Goal: Submit feedback/report problem: Submit feedback/report problem

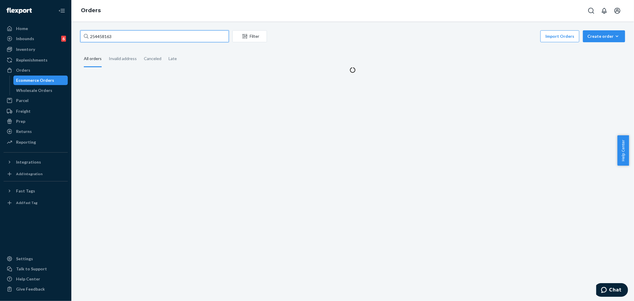
click at [106, 37] on input "254458163" at bounding box center [154, 36] width 149 height 12
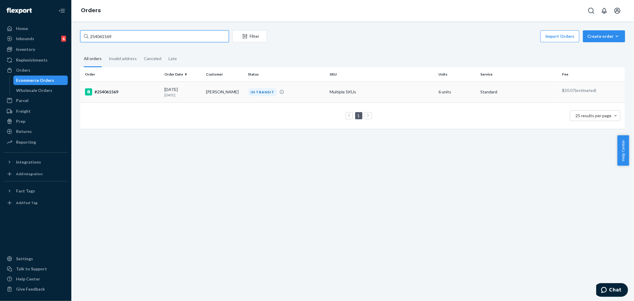
type input "254061569"
click at [225, 93] on td "[PERSON_NAME]" at bounding box center [225, 91] width 42 height 21
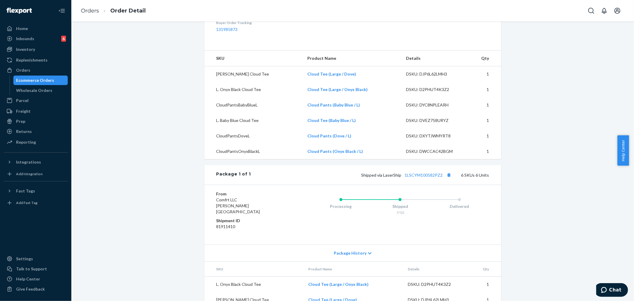
scroll to position [278, 0]
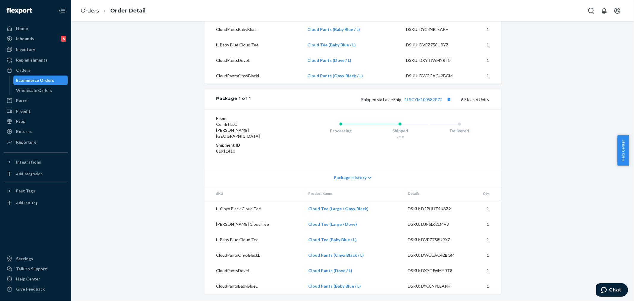
click at [368, 177] on icon at bounding box center [370, 178] width 4 height 2
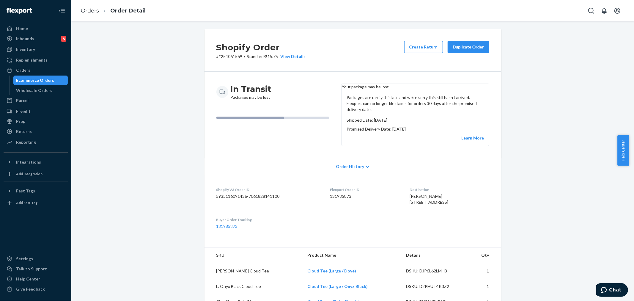
scroll to position [0, 0]
drag, startPoint x: 29, startPoint y: 68, endPoint x: 64, endPoint y: 78, distance: 36.9
click at [29, 68] on div "Orders" at bounding box center [35, 70] width 63 height 8
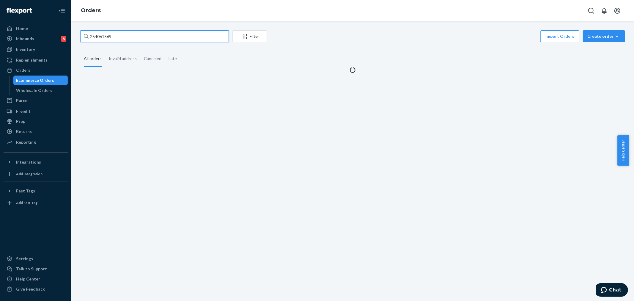
click at [104, 36] on input "254061569" at bounding box center [154, 36] width 149 height 12
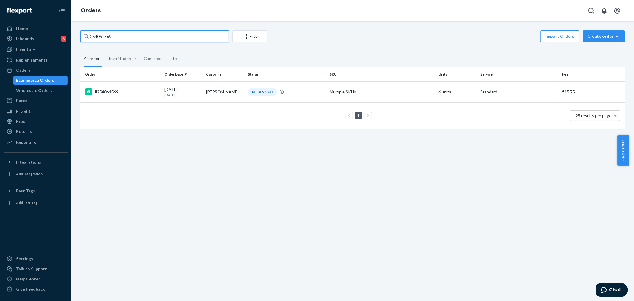
paste input "576035"
type input "254576035"
click at [240, 87] on td "[PERSON_NAME]" at bounding box center [225, 91] width 42 height 21
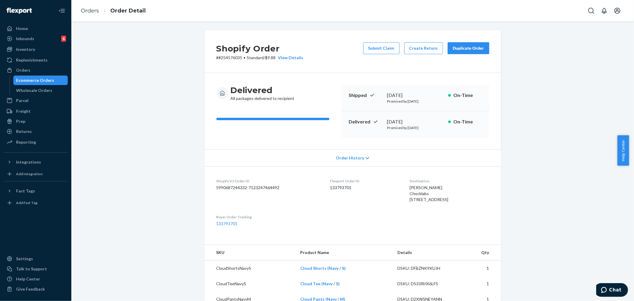
click at [158, 87] on div "Shopify Order # #254576035 • Standard / $9.88 View Details Submit Claim Create …" at bounding box center [353, 251] width 554 height 442
click at [388, 48] on button "Submit Claim" at bounding box center [381, 48] width 36 height 12
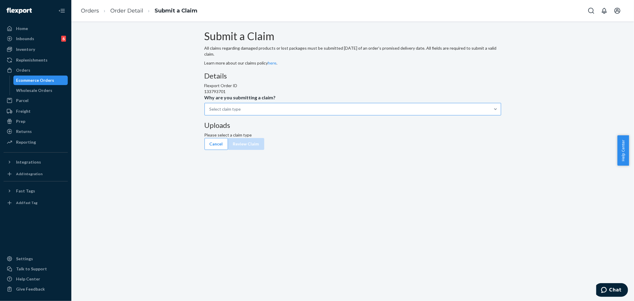
click at [323, 115] on div "Select claim type" at bounding box center [353, 109] width 297 height 12
click at [210, 112] on input "Why are you submitting a claim? Select claim type" at bounding box center [210, 109] width 1 height 6
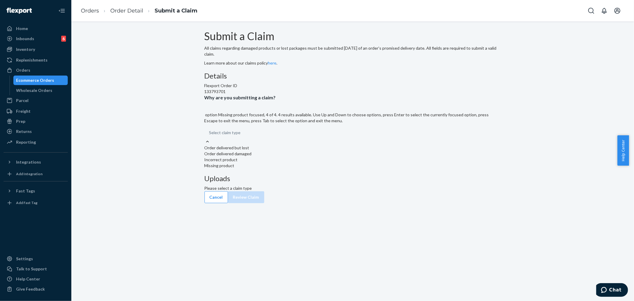
click at [282, 169] on div "Missing product" at bounding box center [353, 166] width 297 height 6
click at [210, 136] on input "Why are you submitting a claim? option Missing product focused, 4 of 4. 4 resul…" at bounding box center [209, 133] width 1 height 6
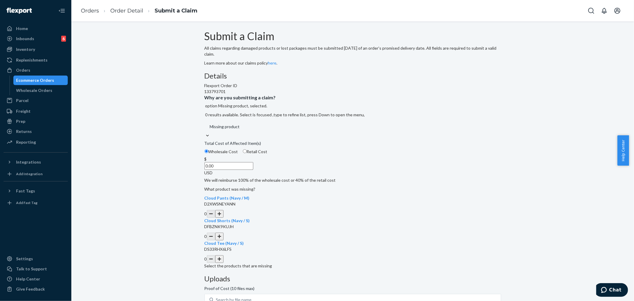
click at [224, 240] on button "button" at bounding box center [219, 237] width 8 height 8
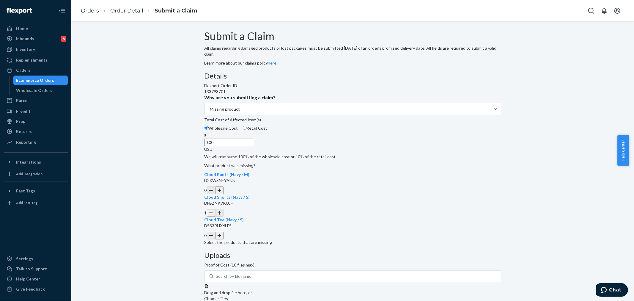
click at [286, 301] on input "Choose Files" at bounding box center [245, 305] width 81 height 7
drag, startPoint x: 422, startPoint y: 200, endPoint x: 390, endPoint y: 199, distance: 31.9
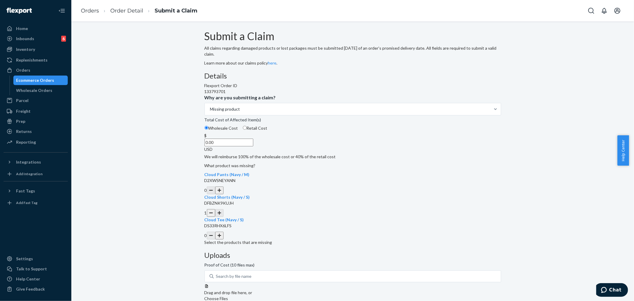
click at [286, 296] on label "Choose Files" at bounding box center [245, 302] width 81 height 12
click at [286, 301] on input "Choose Files" at bounding box center [245, 305] width 81 height 7
drag, startPoint x: 297, startPoint y: 186, endPoint x: 351, endPoint y: 257, distance: 89.4
click at [253, 146] on input "0.00" at bounding box center [229, 143] width 49 height 8
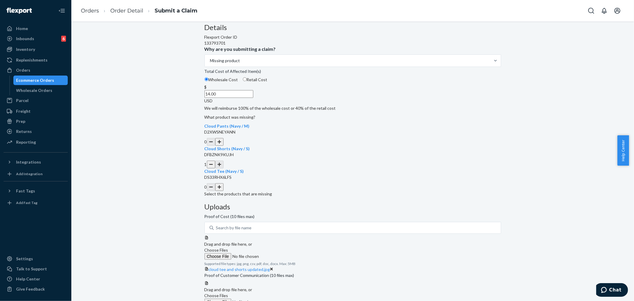
scroll to position [103, 0]
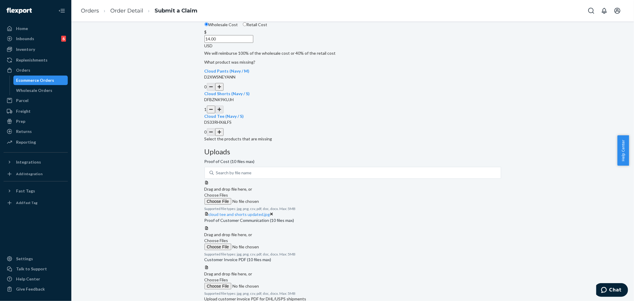
type input "14.00"
click at [228, 238] on span "Choose Files" at bounding box center [217, 240] width 24 height 5
click at [286, 244] on input "Choose Files" at bounding box center [245, 247] width 81 height 7
click at [228, 238] on span "Choose Files" at bounding box center [217, 240] width 24 height 5
click at [286, 244] on input "Choose Files" at bounding box center [245, 247] width 81 height 7
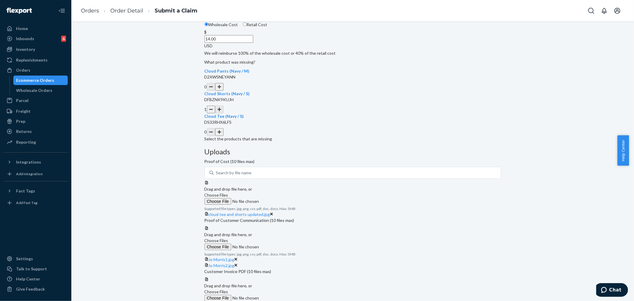
click at [228, 238] on span "Choose Files" at bounding box center [217, 240] width 24 height 5
click at [286, 244] on input "Choose Files" at bounding box center [245, 247] width 81 height 7
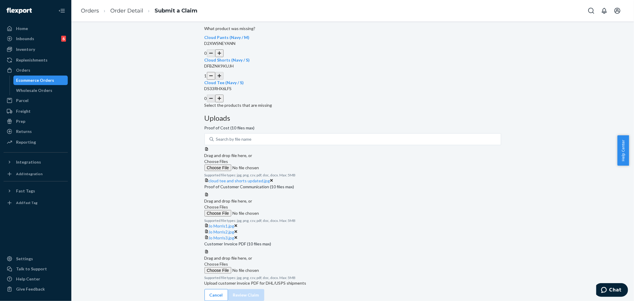
scroll to position [173, 0]
click at [228, 261] on span "Choose Files" at bounding box center [217, 263] width 24 height 5
click at [286, 267] on input "Choose Files" at bounding box center [245, 270] width 81 height 7
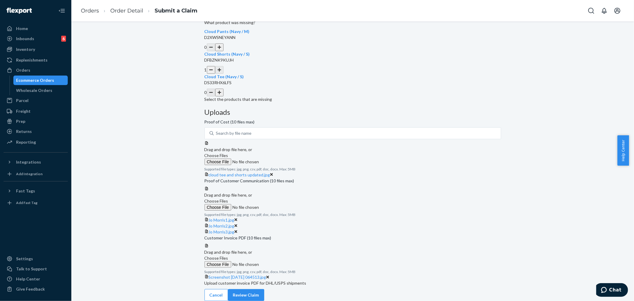
scroll to position [197, 0]
drag, startPoint x: 487, startPoint y: 287, endPoint x: 492, endPoint y: 288, distance: 5.1
click at [264, 289] on button "Review Claim" at bounding box center [246, 295] width 36 height 12
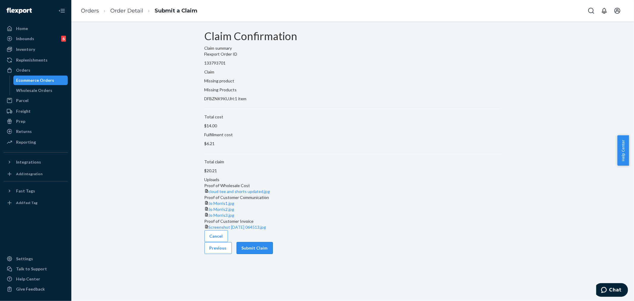
click at [273, 254] on button "Submit Claim" at bounding box center [255, 248] width 36 height 12
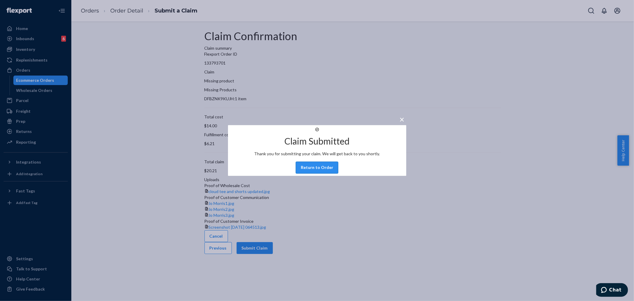
click at [316, 174] on button "Return to Order" at bounding box center [317, 168] width 43 height 12
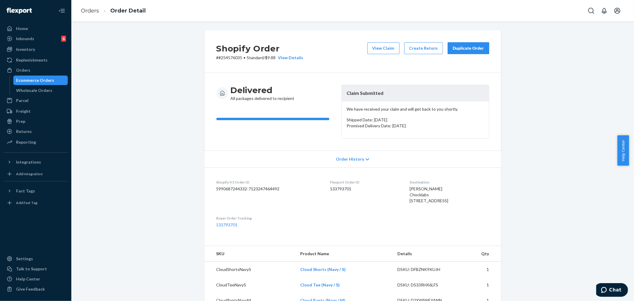
click at [228, 59] on p "# #254576035 • Standard / $9.88 View Details" at bounding box center [260, 58] width 87 height 6
copy p "254576035"
drag, startPoint x: 345, startPoint y: 94, endPoint x: 380, endPoint y: 147, distance: 63.6
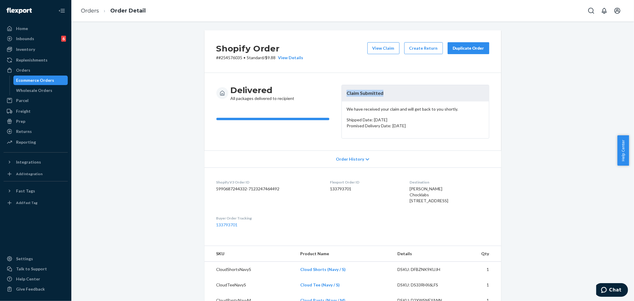
click at [385, 95] on header "Claim Submitted" at bounding box center [415, 93] width 147 height 16
copy header "Claim Submitted"
